Goal: Contribute content: Contribute content

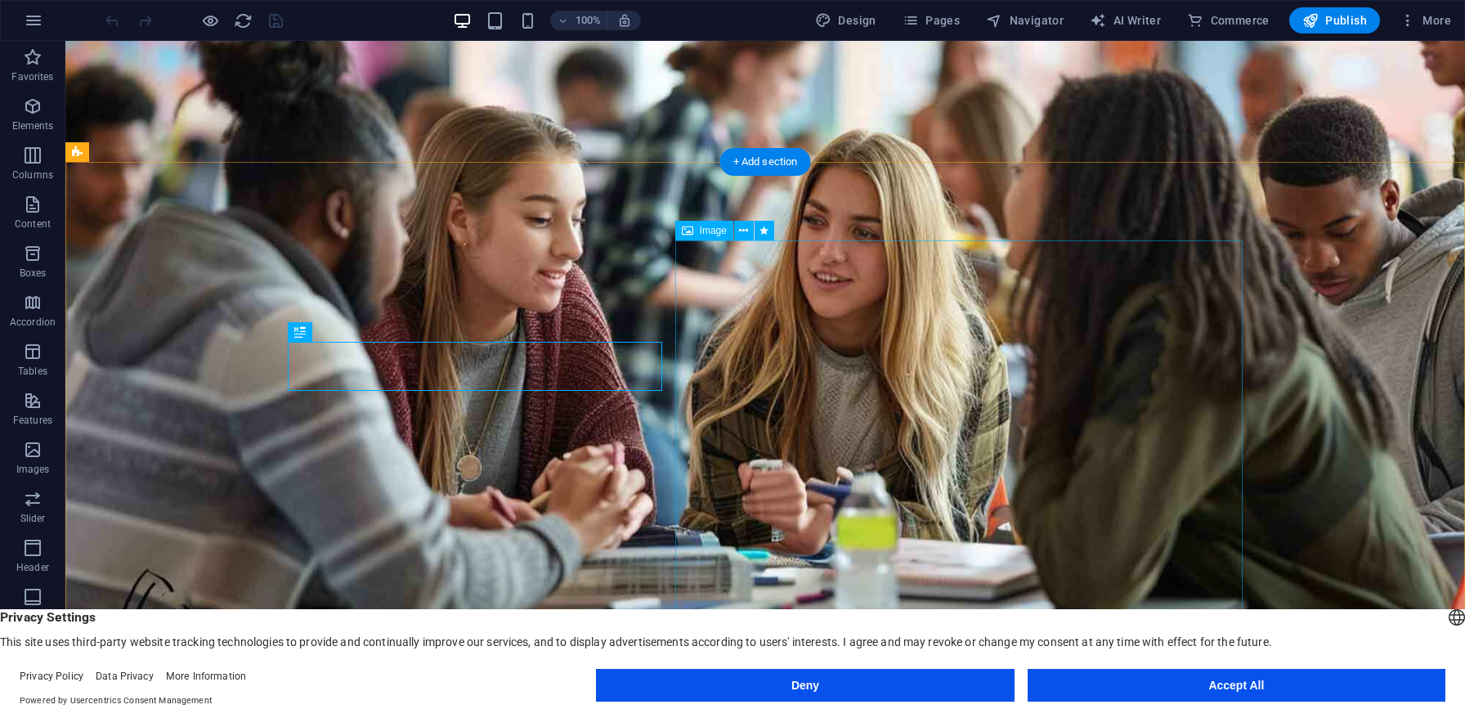
scroll to position [530, 0]
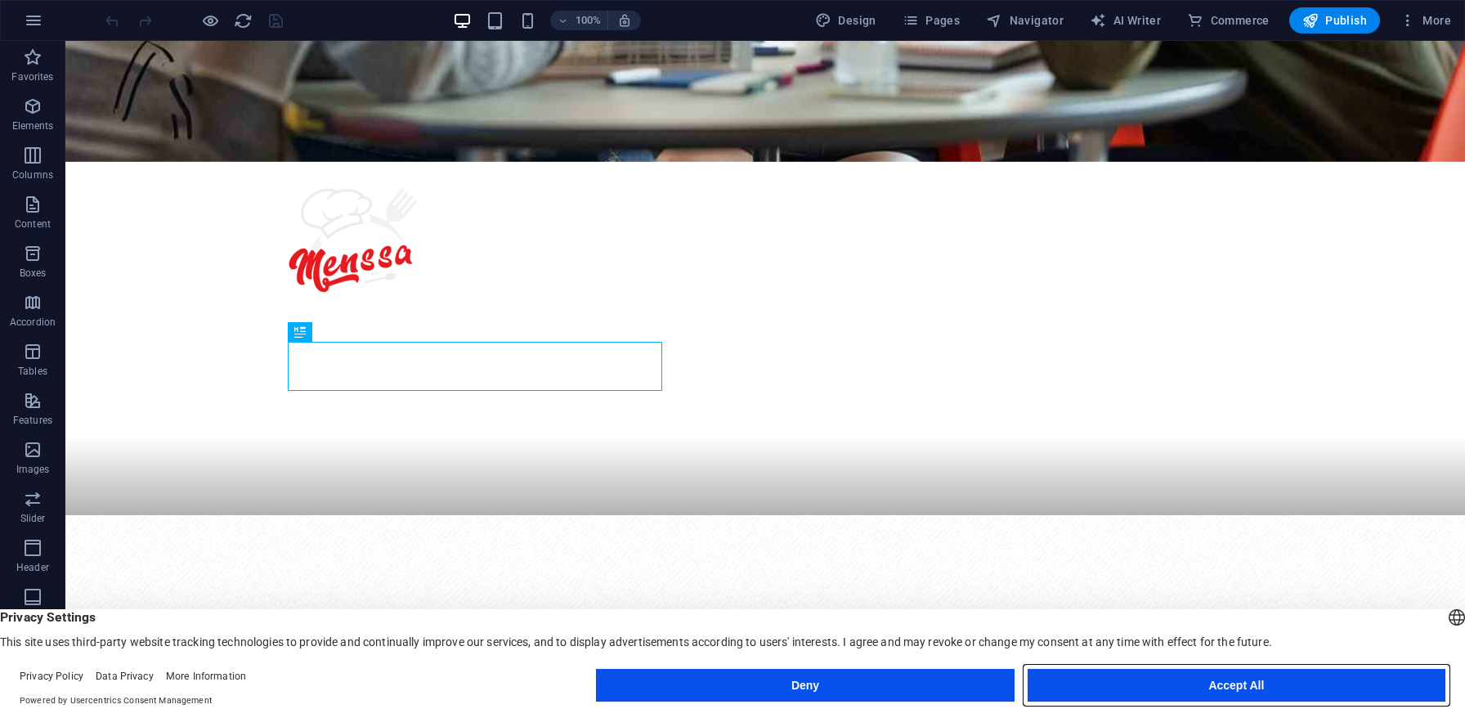
click at [1241, 687] on button "Accept All" at bounding box center [1237, 685] width 418 height 33
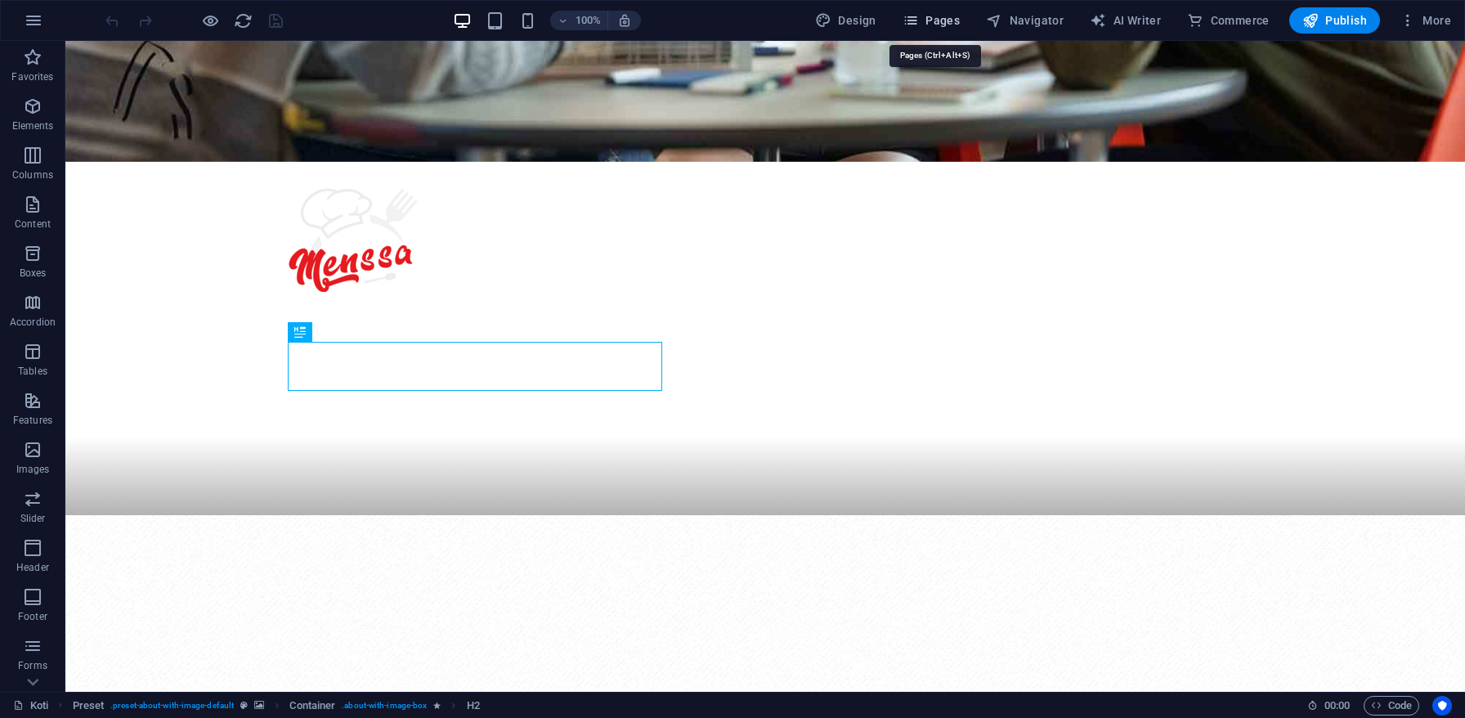
click at [945, 24] on span "Pages" at bounding box center [931, 20] width 57 height 16
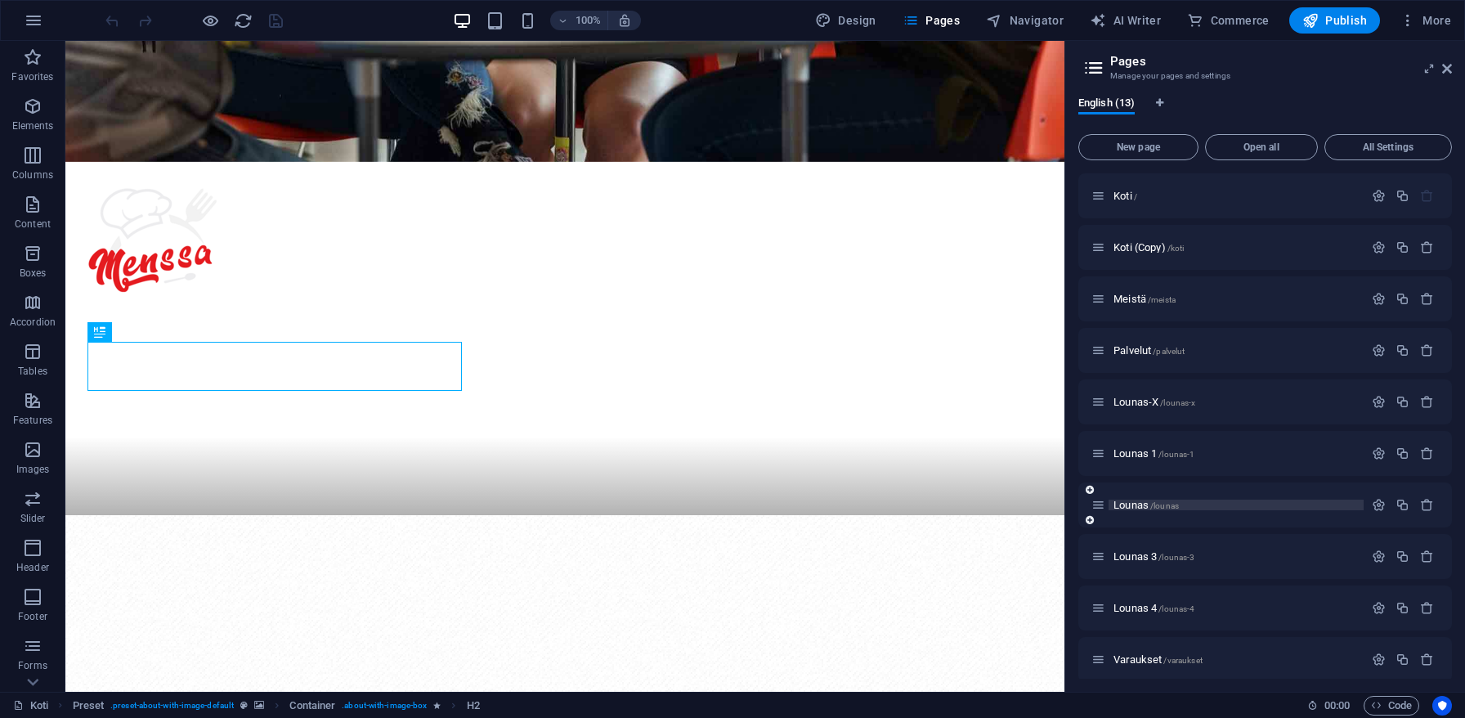
click at [1129, 508] on span "Lounas /lounas" at bounding box center [1146, 505] width 65 height 12
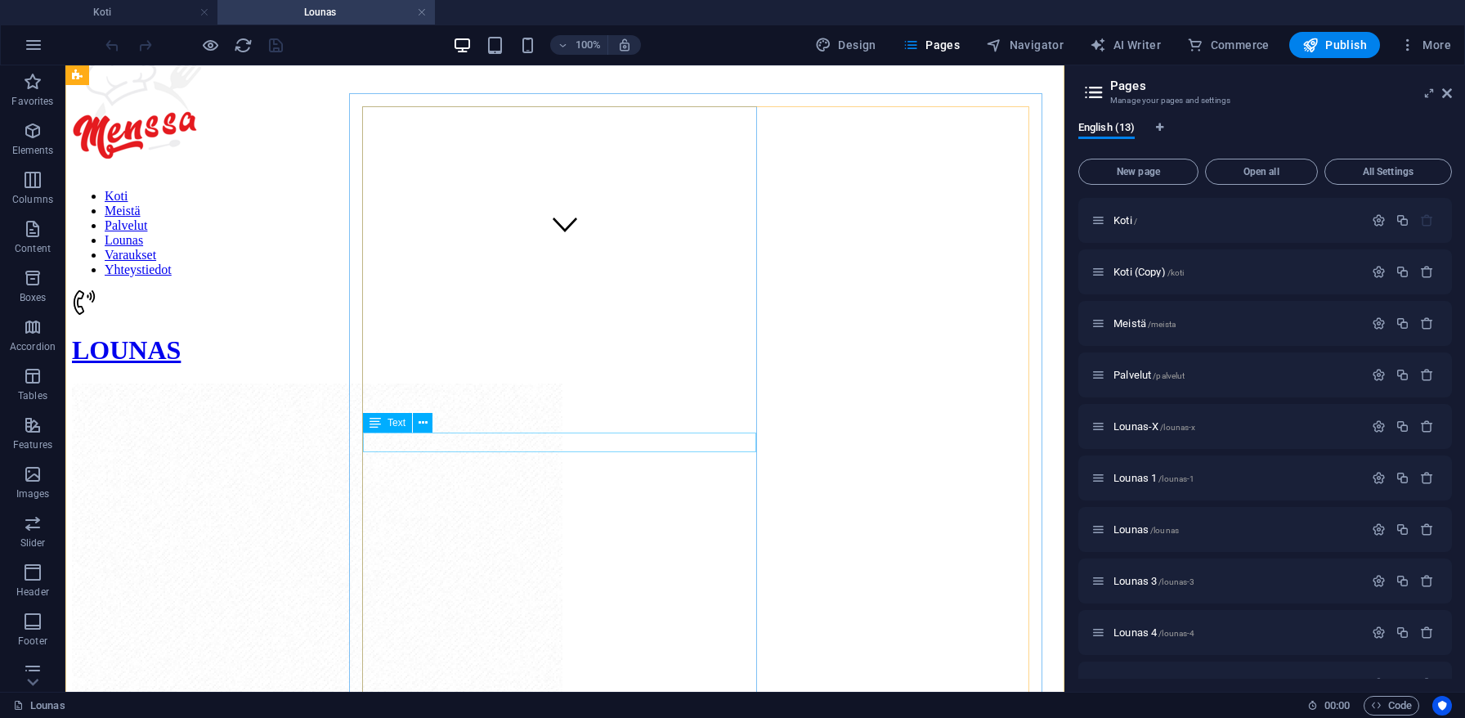
scroll to position [469, 0]
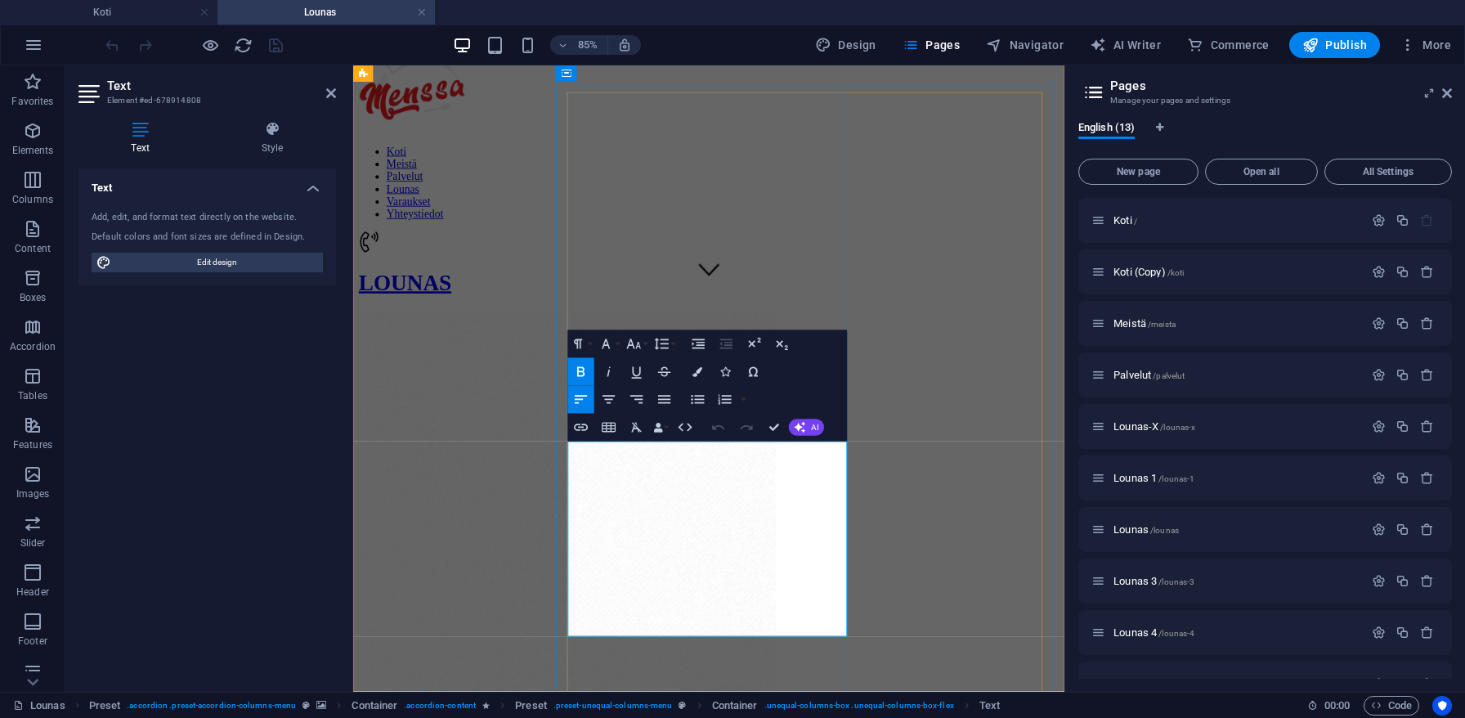
drag, startPoint x: 609, startPoint y: 545, endPoint x: 888, endPoint y: 621, distance: 289.0
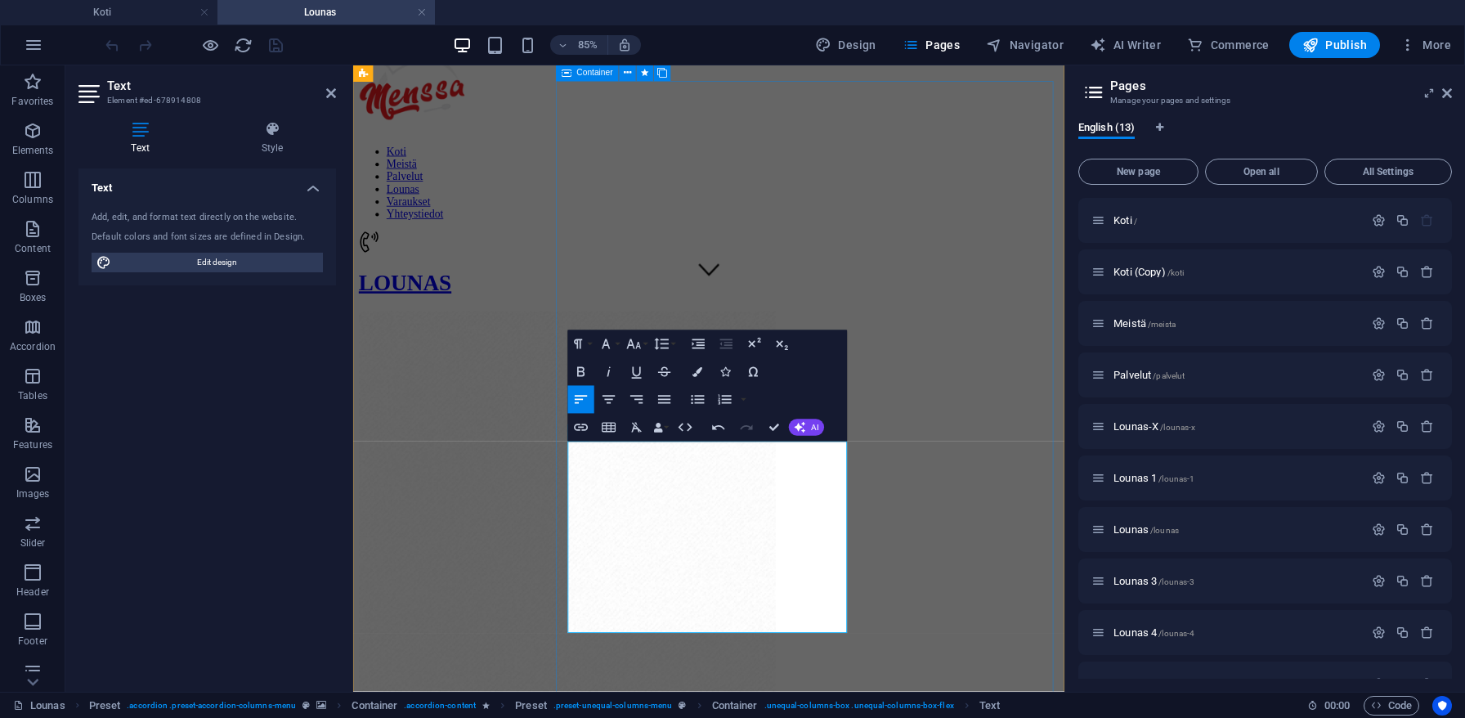
drag, startPoint x: 764, startPoint y: 604, endPoint x: 599, endPoint y: 527, distance: 182.2
click at [581, 375] on icon "button" at bounding box center [581, 371] width 16 height 16
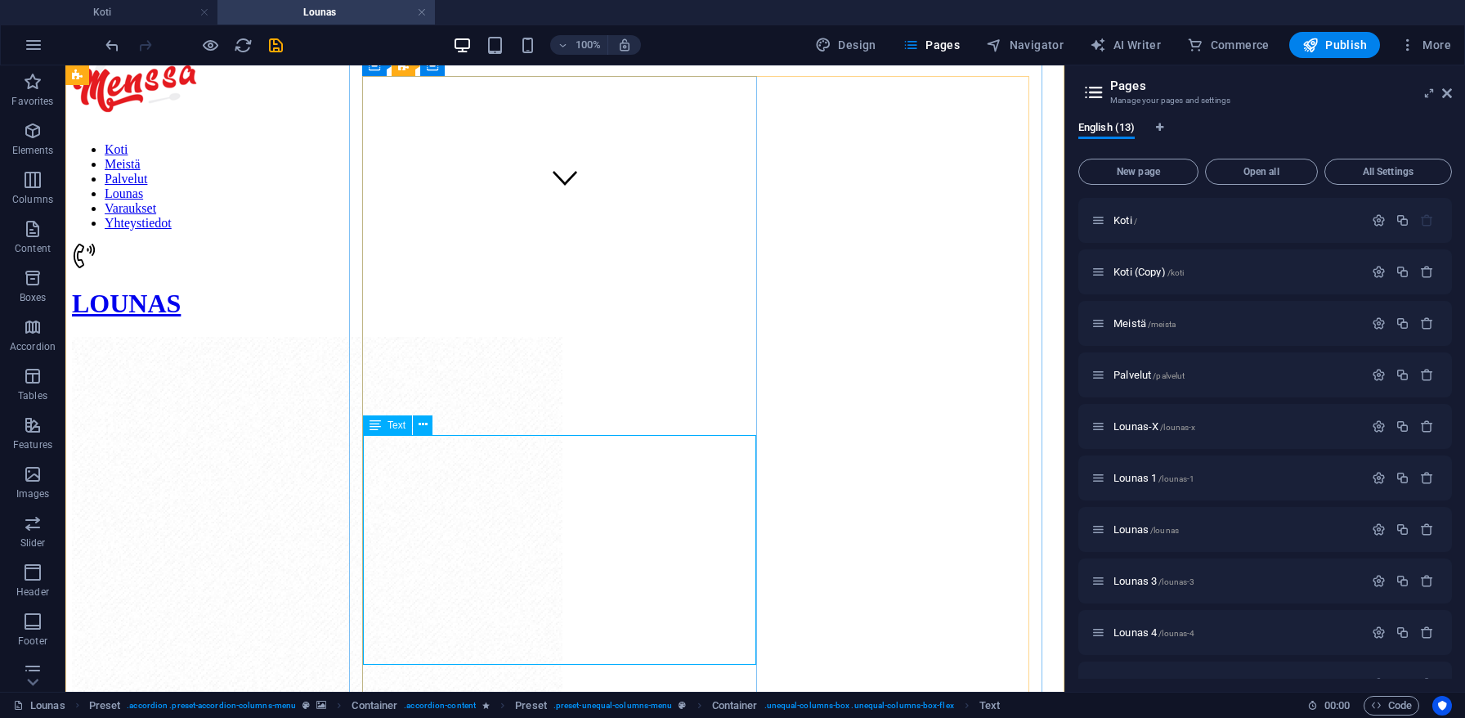
scroll to position [505, 0]
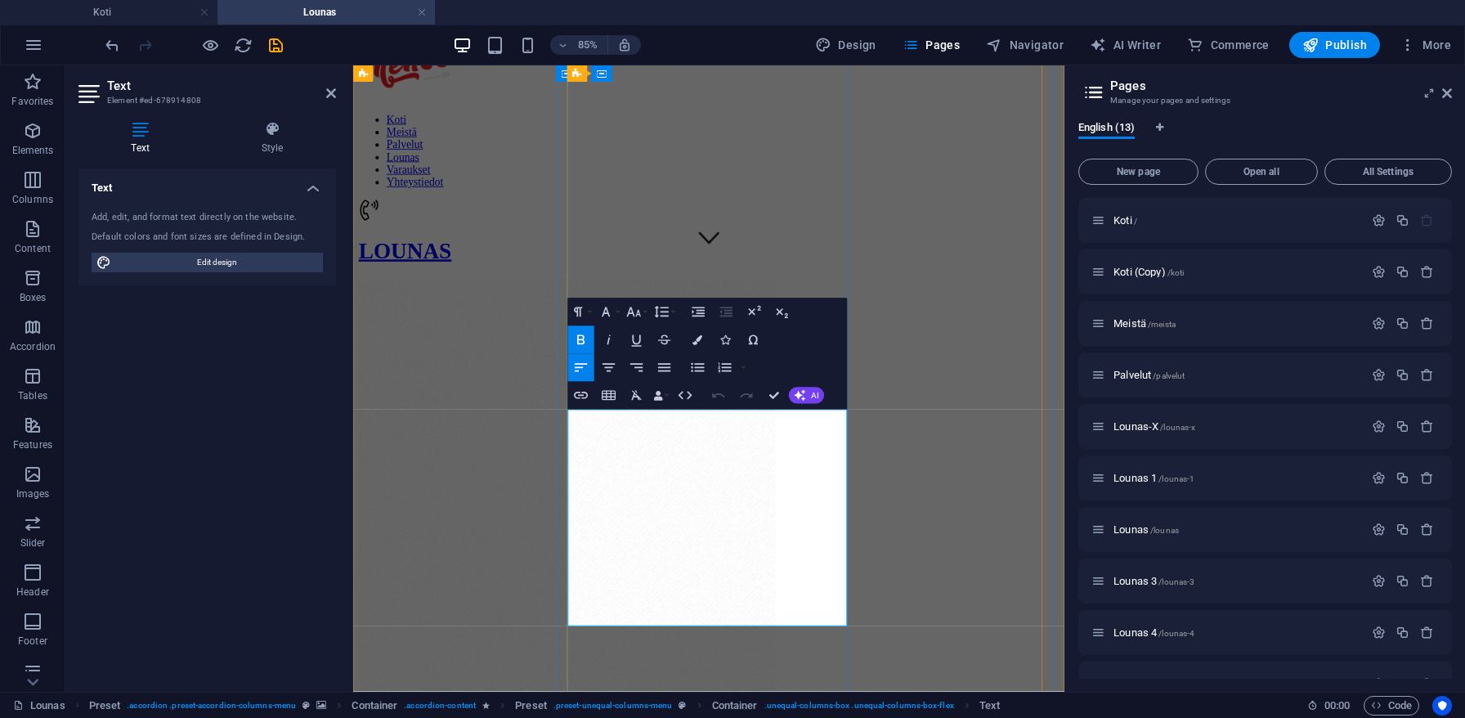
drag, startPoint x: 781, startPoint y: 663, endPoint x: 611, endPoint y: 662, distance: 170.1
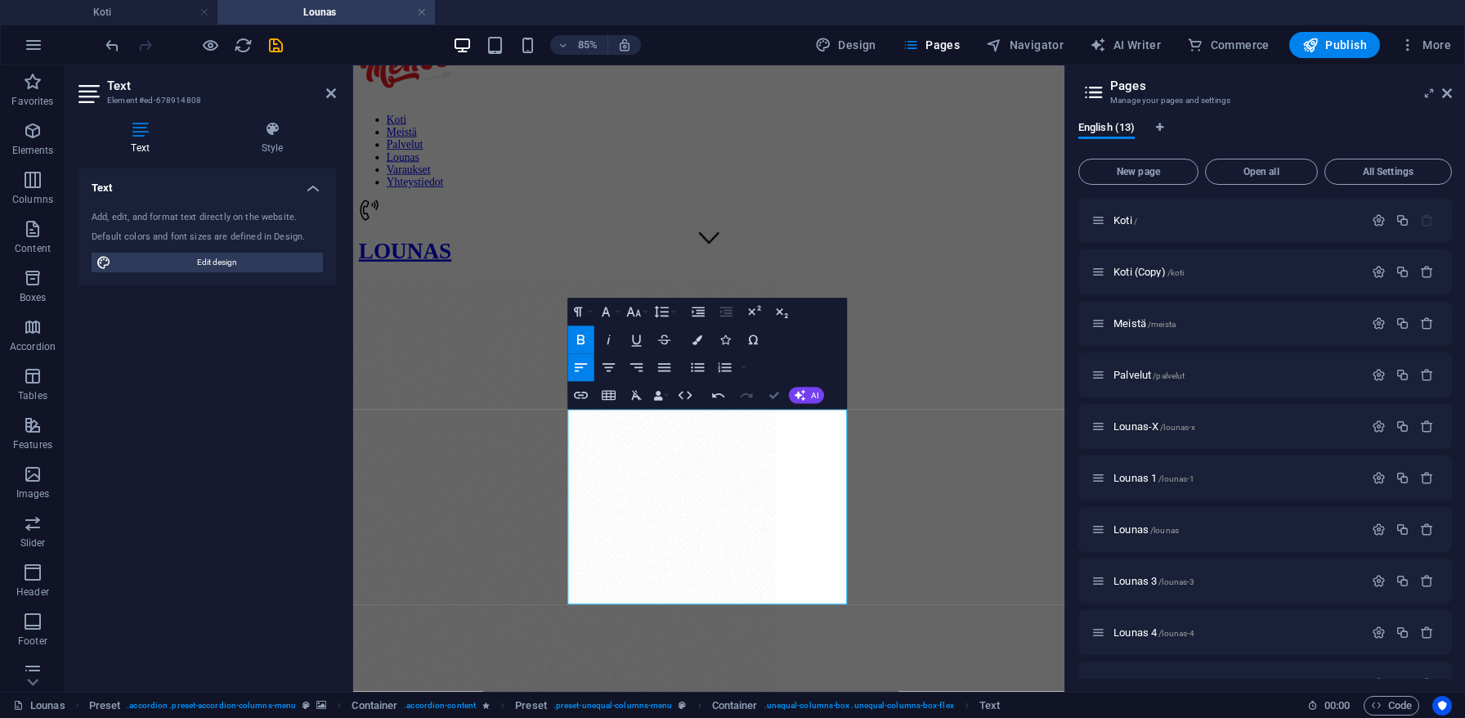
scroll to position [455, 0]
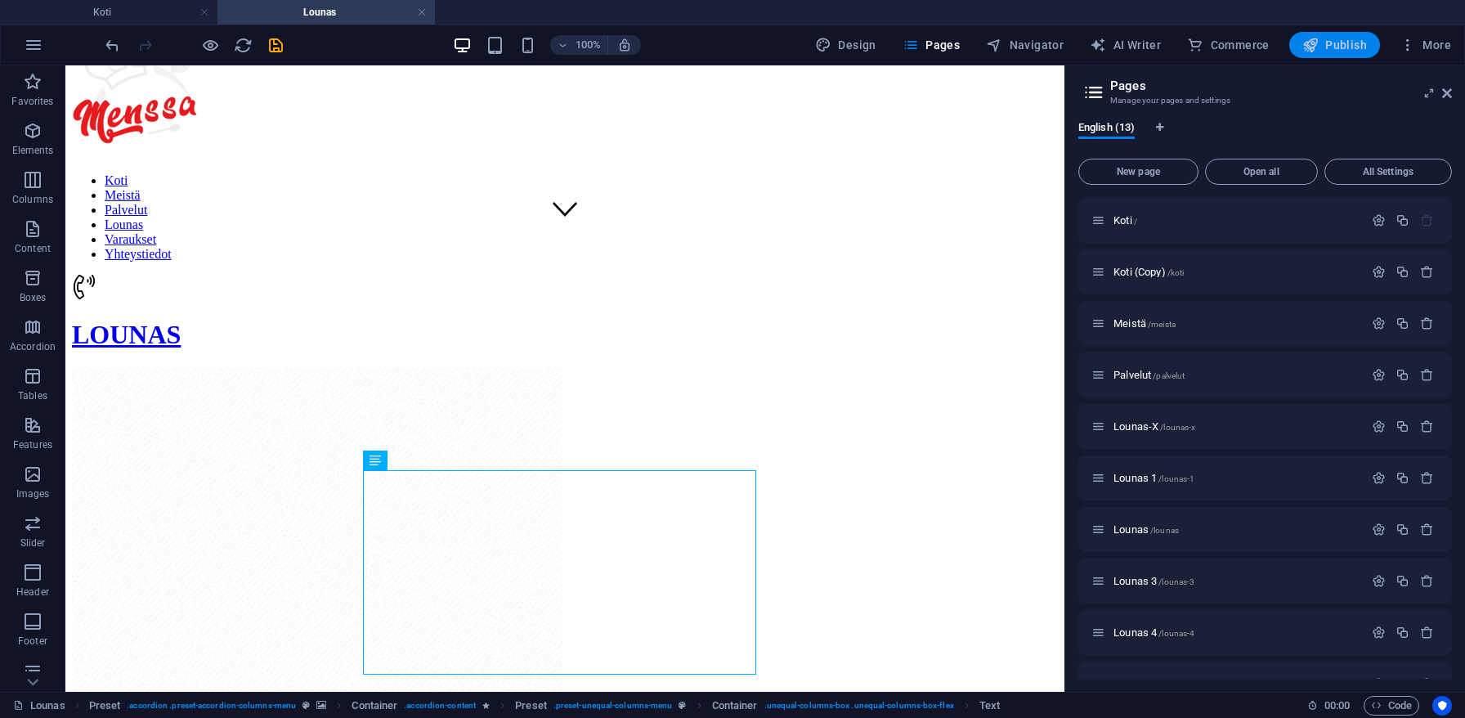
click at [1335, 45] on span "Publish" at bounding box center [1335, 45] width 65 height 16
